Goal: Task Accomplishment & Management: Manage account settings

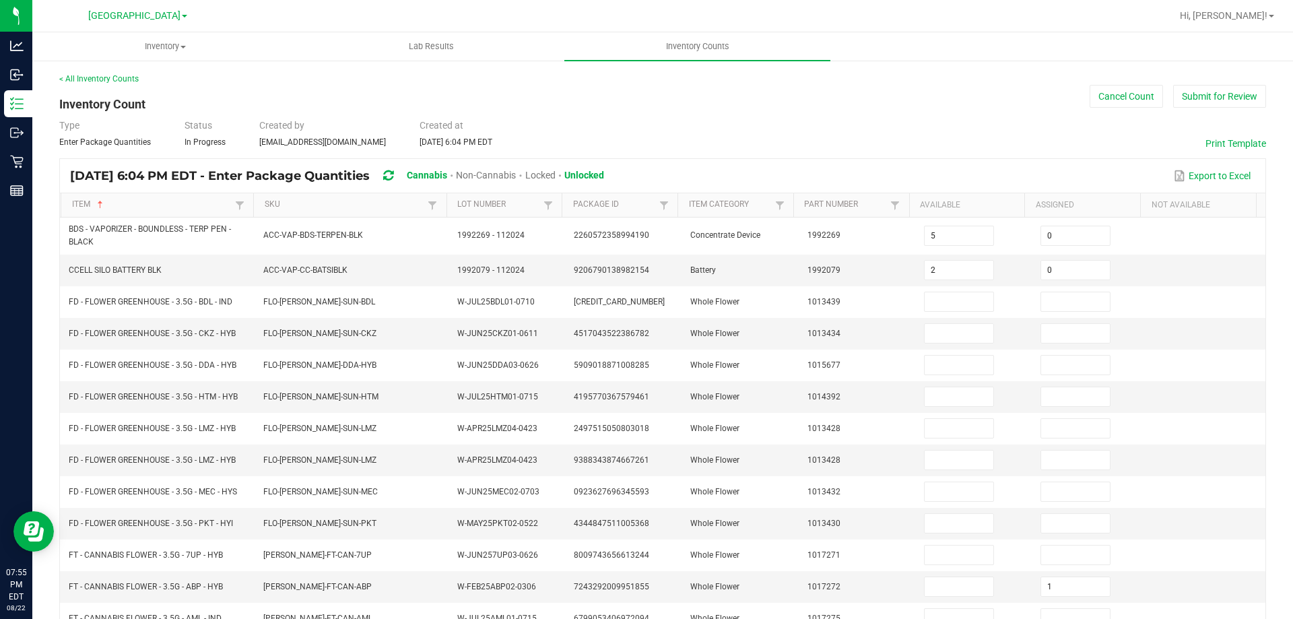
scroll to position [5, 0]
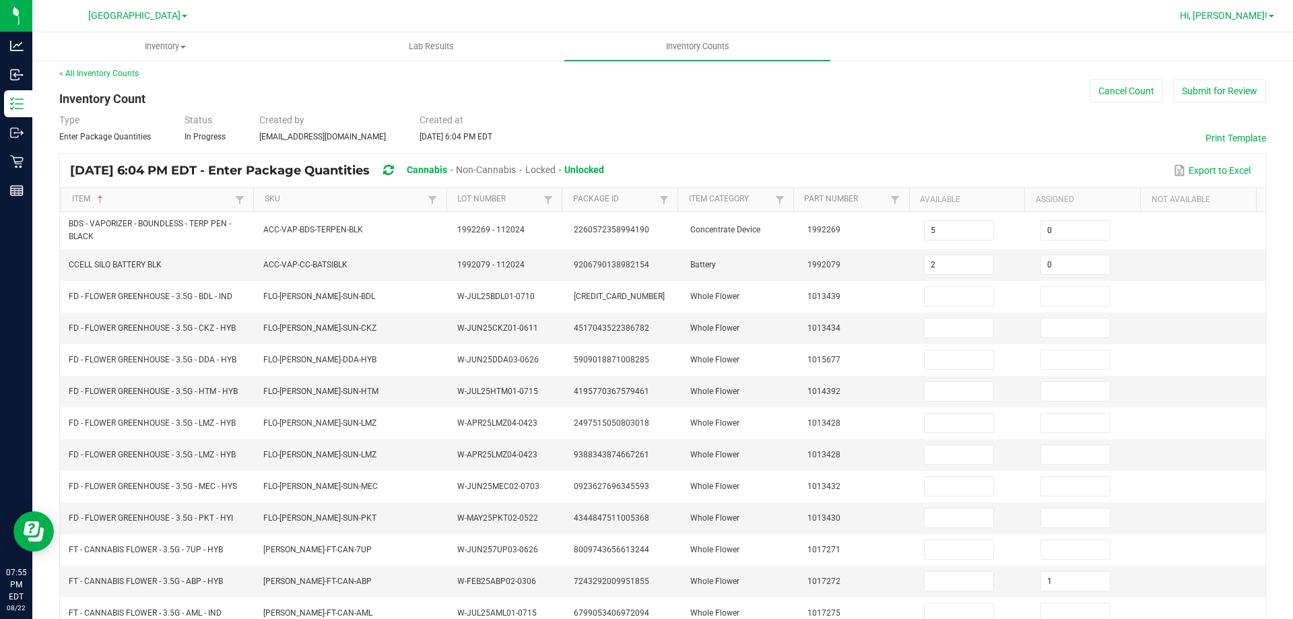
click at [1264, 17] on span "Hi, [PERSON_NAME]!" at bounding box center [1223, 15] width 88 height 11
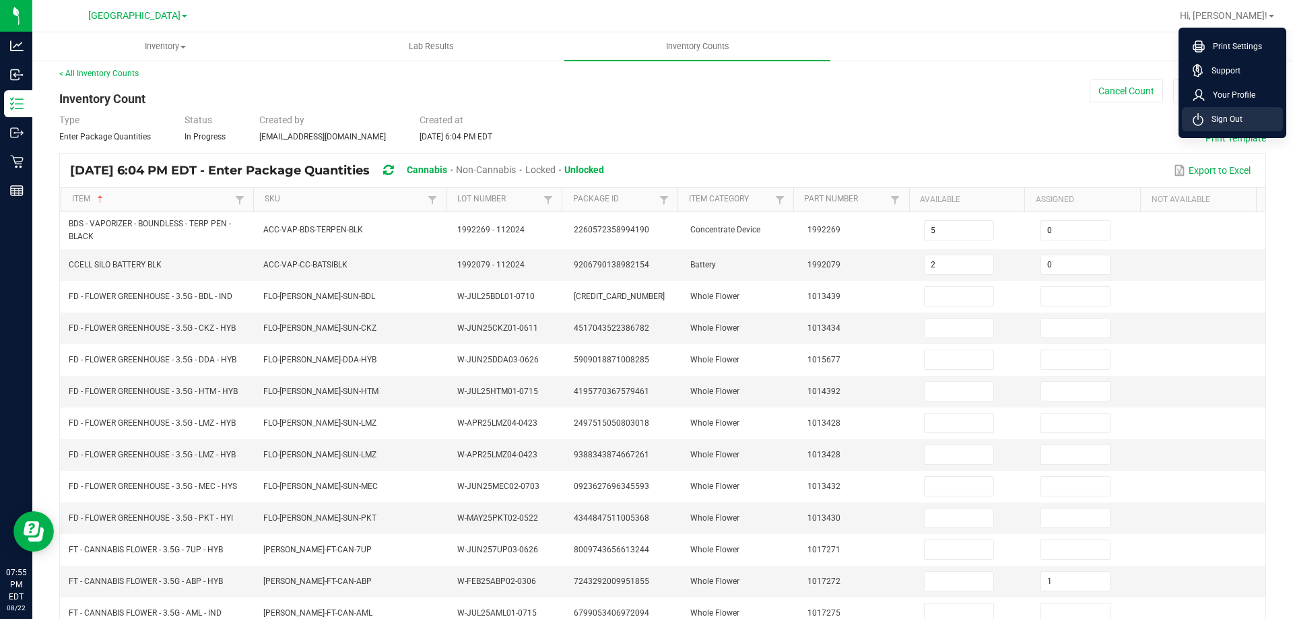
click at [1223, 125] on span "Sign Out" at bounding box center [1222, 118] width 39 height 13
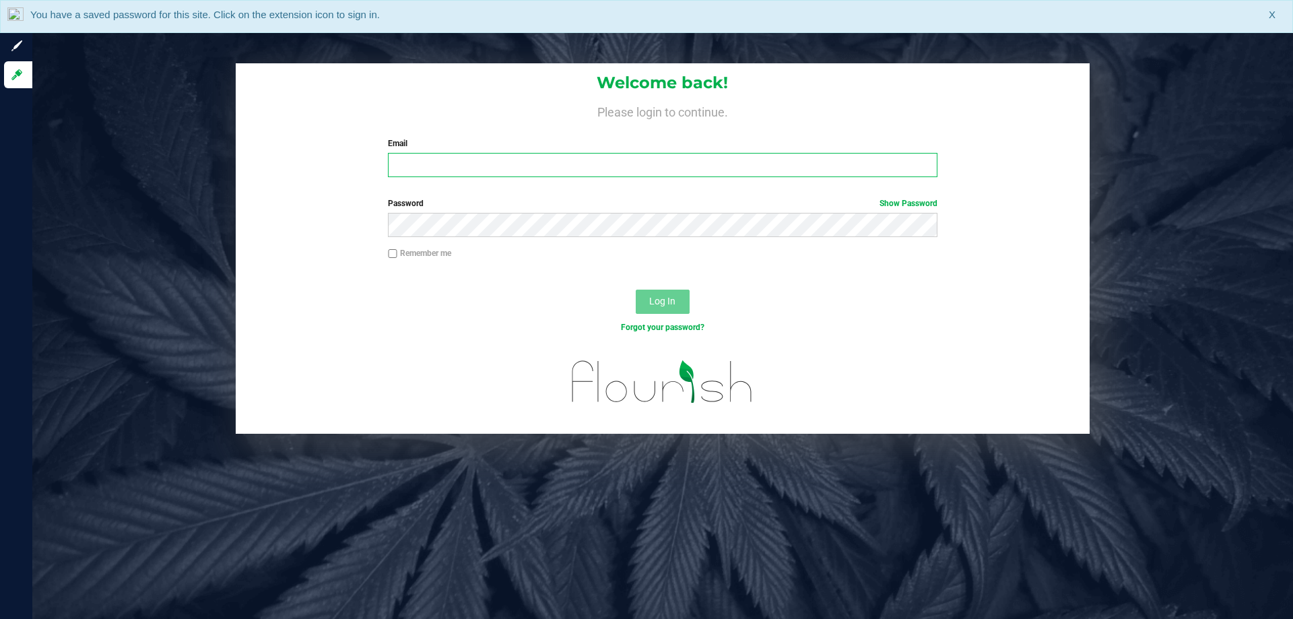
drag, startPoint x: 496, startPoint y: 163, endPoint x: 495, endPoint y: 156, distance: 7.5
click at [495, 156] on input "Email" at bounding box center [662, 165] width 549 height 24
type input "[EMAIL_ADDRESS][DOMAIN_NAME]"
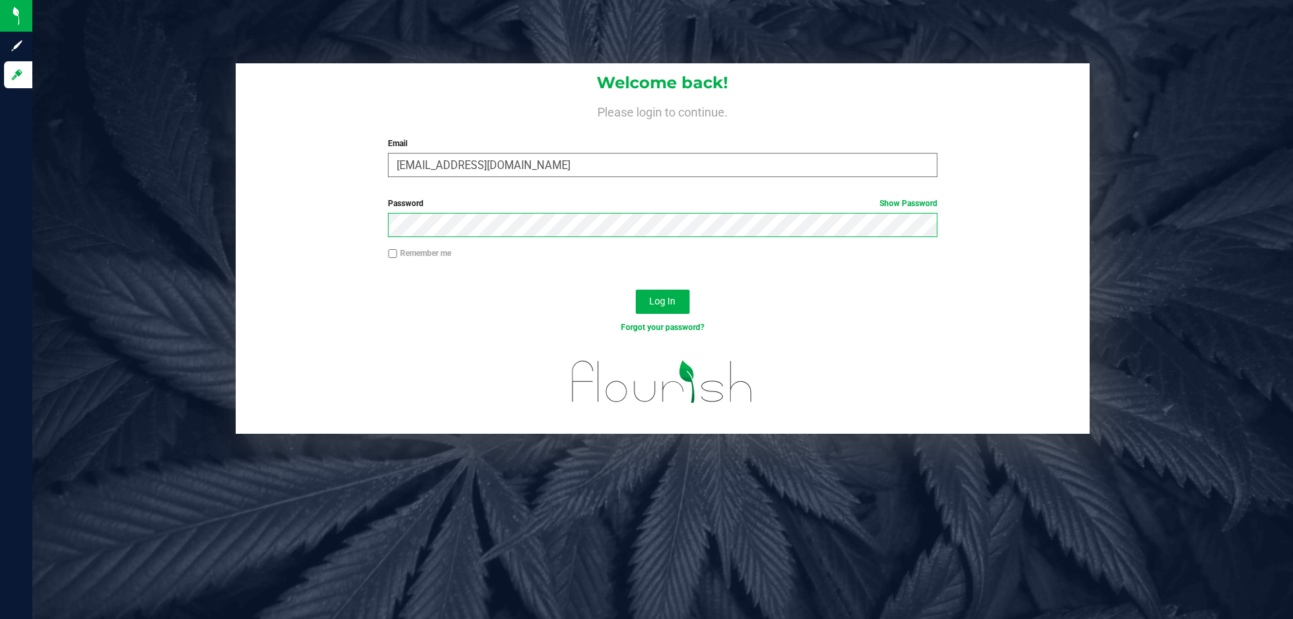
click at [636, 289] on button "Log In" at bounding box center [663, 301] width 54 height 24
